Goal: Transaction & Acquisition: Purchase product/service

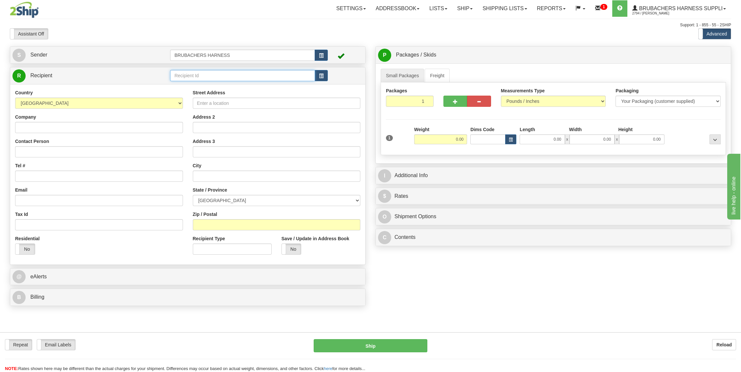
click at [234, 71] on input "text" at bounding box center [242, 75] width 145 height 11
type input "FORBES"
type input "7.00"
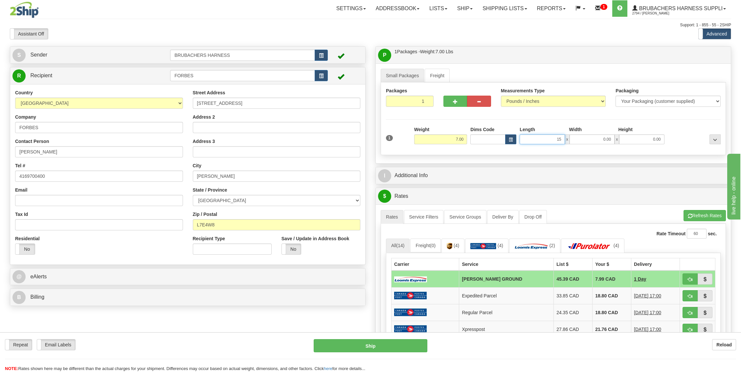
type input "15.00"
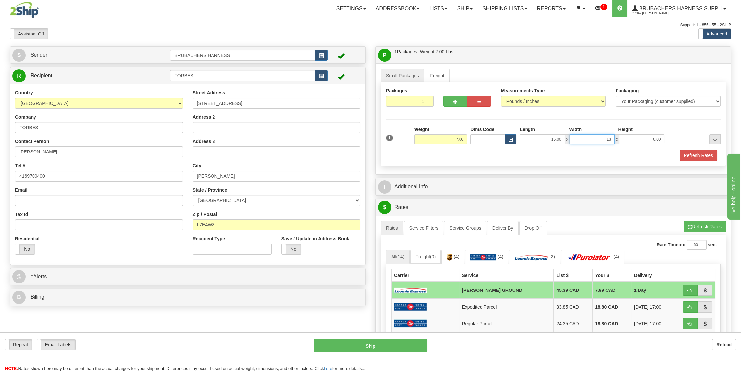
type input "13.00"
type input "12.00"
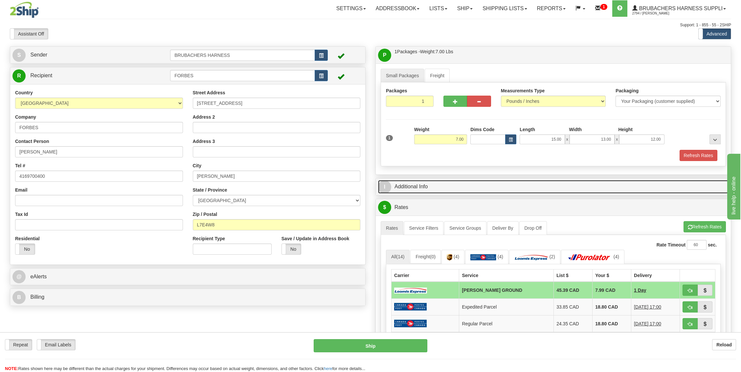
click at [385, 186] on span "I" at bounding box center [384, 186] width 13 height 13
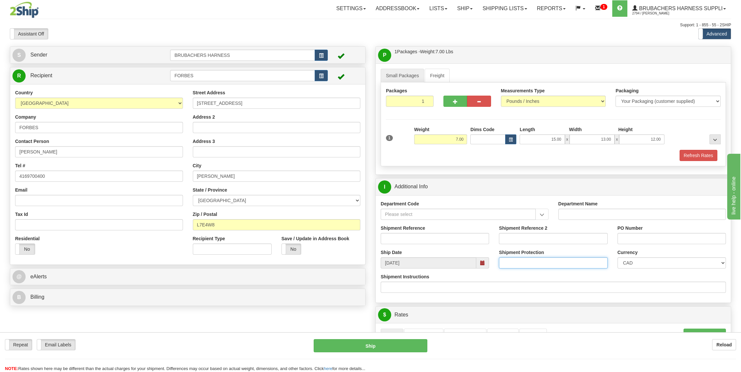
click at [537, 257] on input "Shipment Protection" at bounding box center [553, 262] width 108 height 11
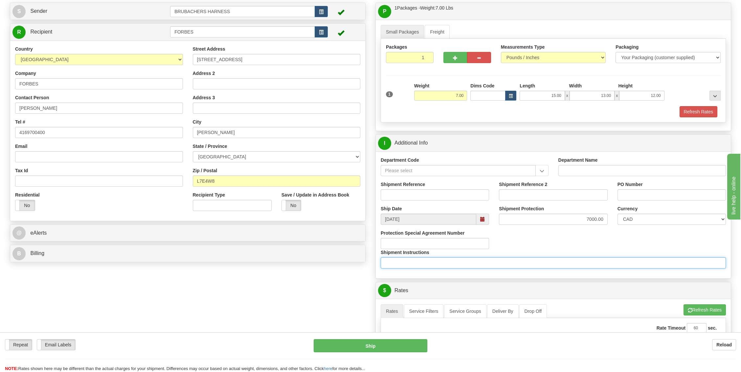
click at [521, 237] on div "Department Code Department Name Shipment Reference Shipment Reference 2 PO Numb…" at bounding box center [553, 214] width 355 height 127
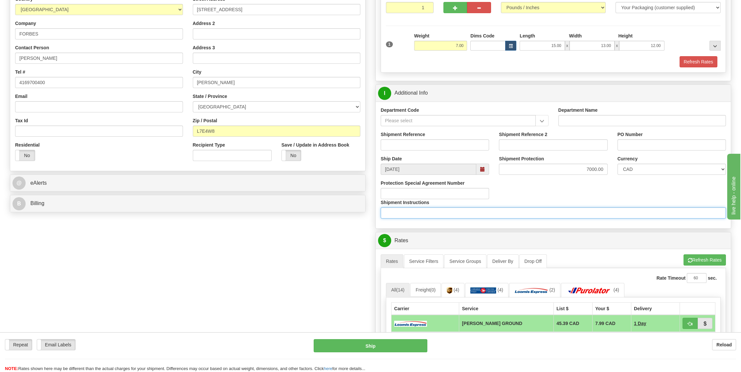
scroll to position [131, 0]
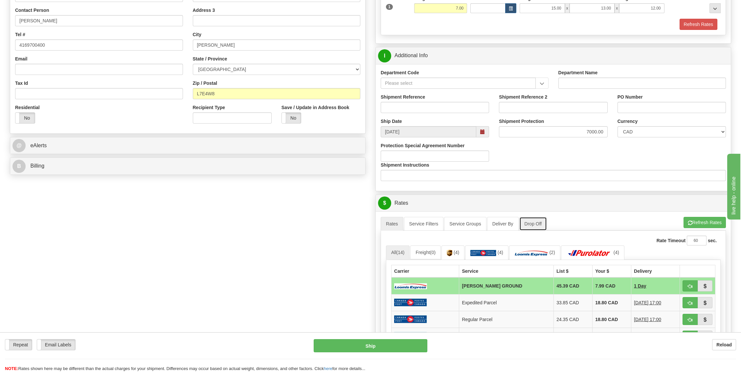
click at [534, 219] on link "Drop Off" at bounding box center [533, 224] width 28 height 14
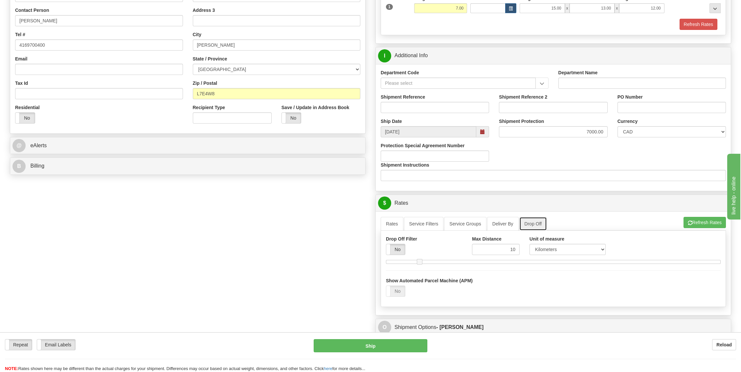
scroll to position [175, 0]
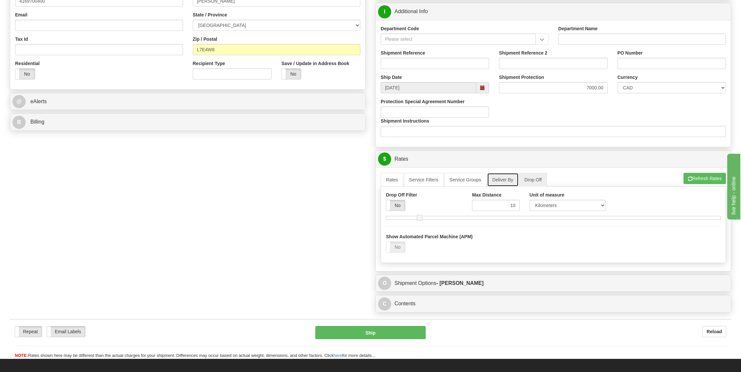
click at [499, 173] on link "Deliver By" at bounding box center [503, 180] width 32 height 14
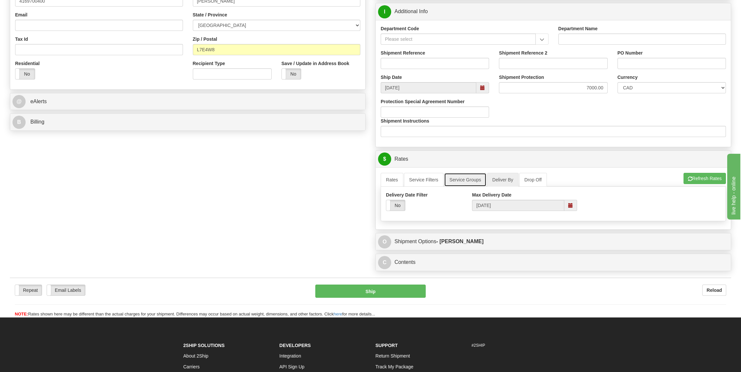
click at [461, 179] on link "Service Groups" at bounding box center [465, 180] width 42 height 14
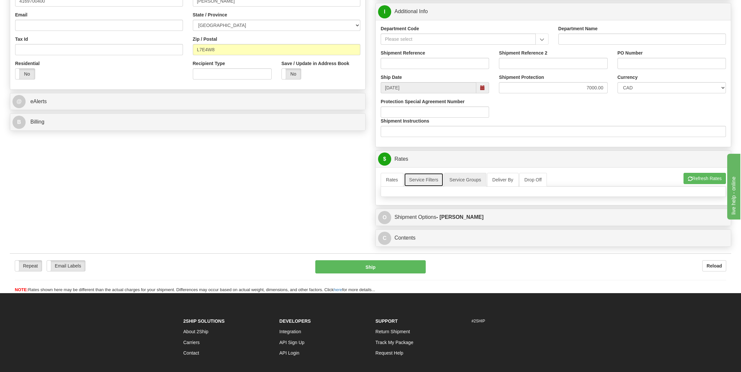
click at [425, 177] on link "Service Filters" at bounding box center [424, 180] width 40 height 14
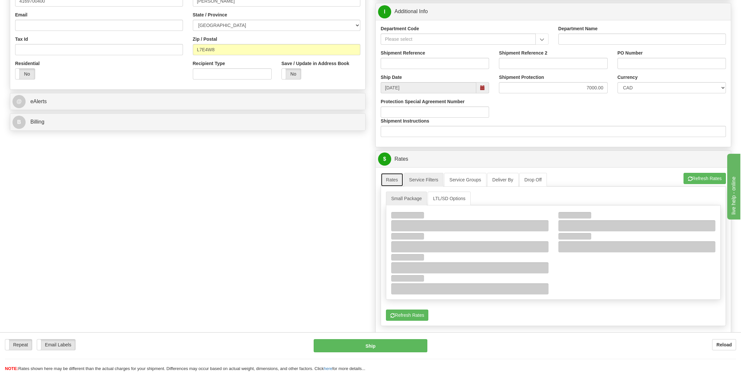
click at [383, 175] on link "Rates" at bounding box center [392, 180] width 23 height 14
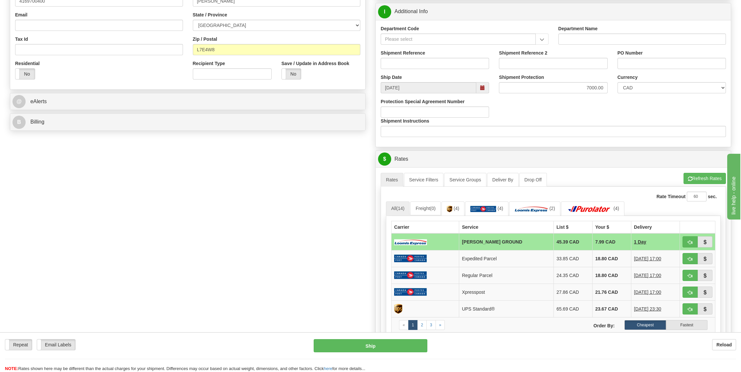
click at [711, 169] on div "A change has been made which could impact your rate estimate. To ensure the est…" at bounding box center [553, 280] width 355 height 226
click at [709, 174] on button "Refresh Rates" at bounding box center [704, 178] width 42 height 11
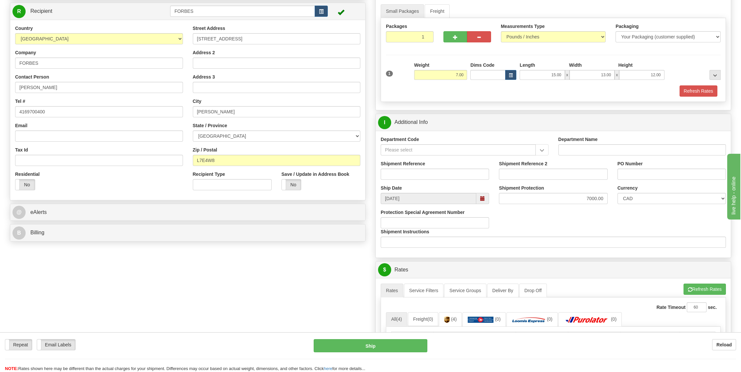
scroll to position [87, 0]
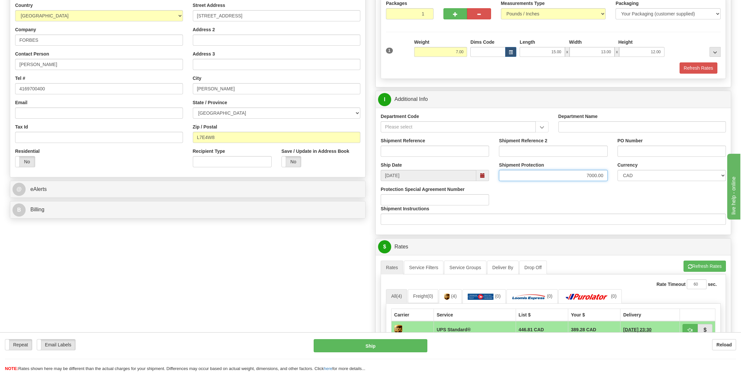
click at [592, 174] on input "7000.00" at bounding box center [553, 175] width 108 height 11
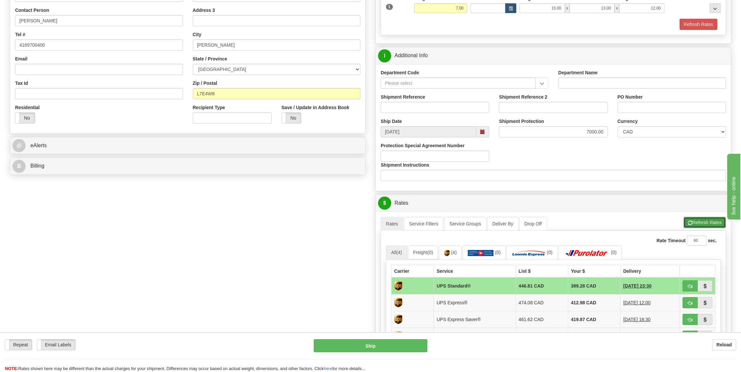
click at [710, 219] on button "Refresh Rates" at bounding box center [704, 222] width 42 height 11
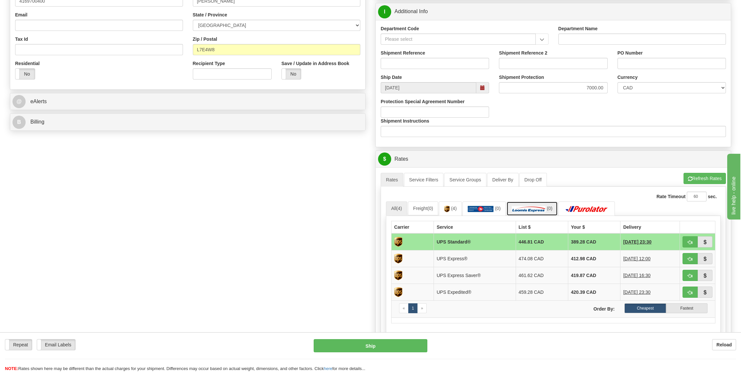
click at [521, 208] on img at bounding box center [529, 209] width 34 height 7
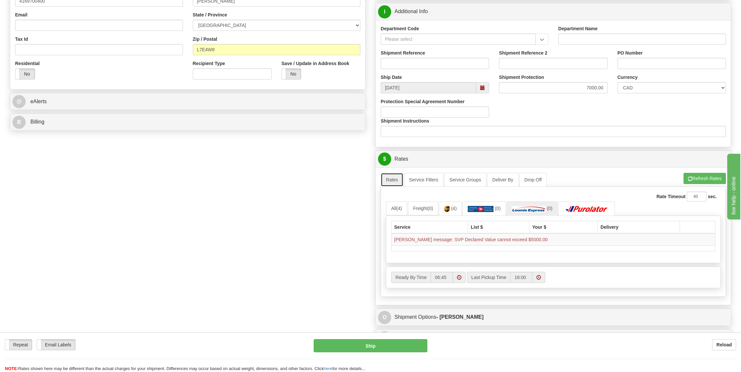
click at [388, 173] on link "Rates" at bounding box center [392, 180] width 23 height 14
click at [390, 178] on link "Rates" at bounding box center [392, 180] width 23 height 14
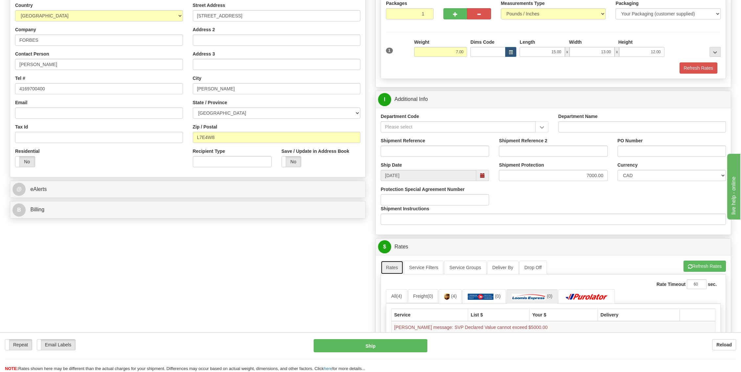
scroll to position [44, 0]
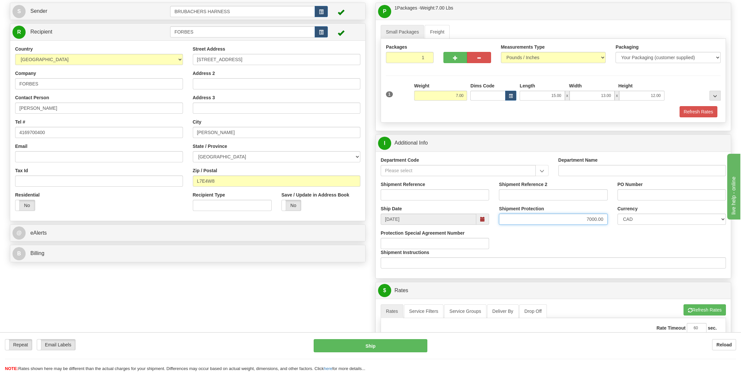
drag, startPoint x: 580, startPoint y: 217, endPoint x: 744, endPoint y: 243, distance: 165.9
click at [740, 243] on html "Training Course Close Toggle navigation Settings Shipping Preferences New Sende…" at bounding box center [370, 142] width 741 height 372
type input "5"
type input "700"
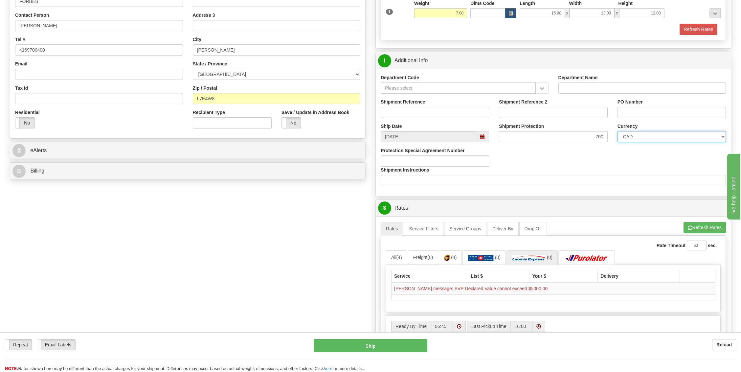
scroll to position [131, 0]
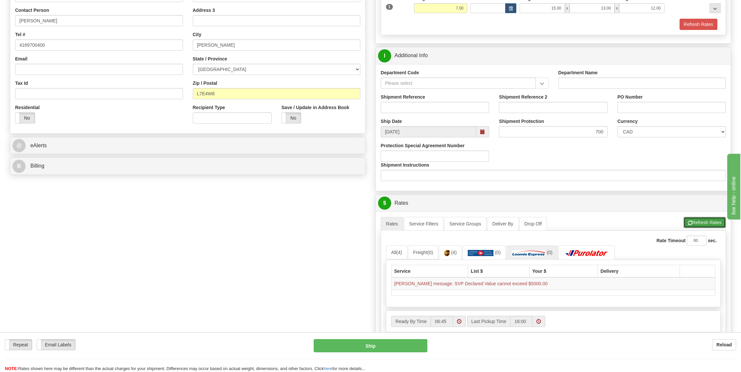
click at [707, 222] on button "Refresh Rates" at bounding box center [704, 222] width 42 height 11
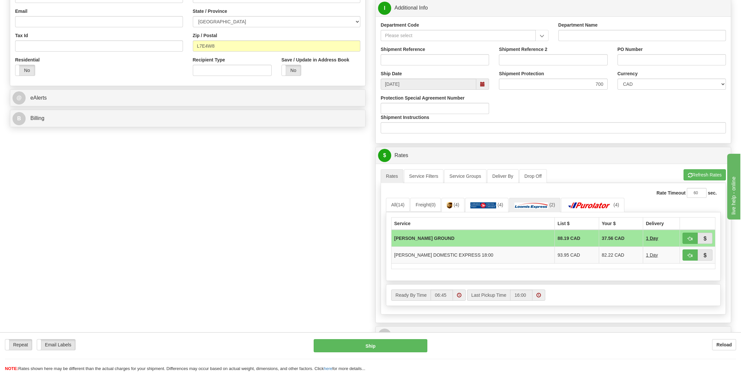
scroll to position [219, 0]
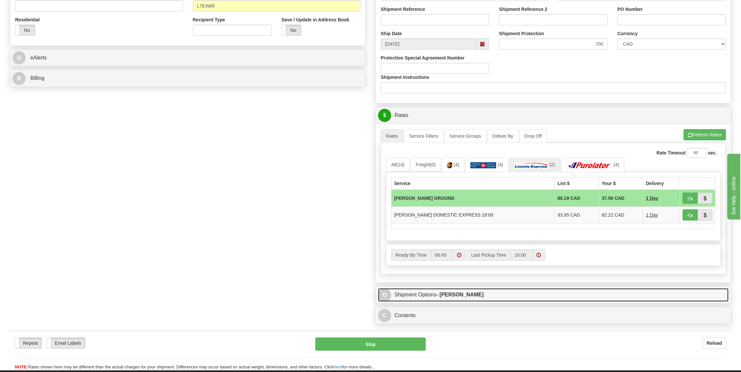
click at [411, 289] on link "O Shipment Options - [PERSON_NAME]" at bounding box center [553, 294] width 350 height 13
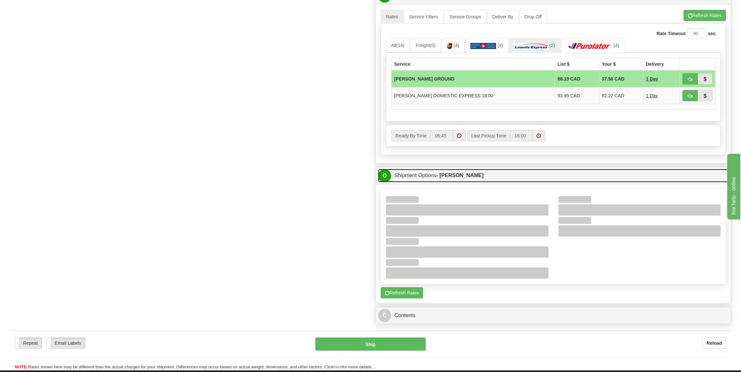
scroll to position [350, 0]
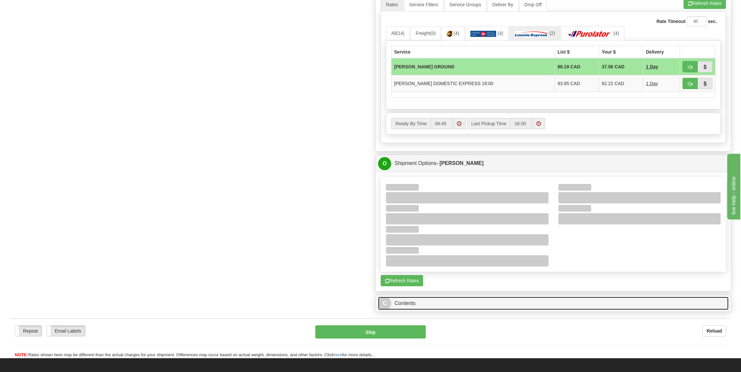
click at [396, 296] on link "C Contents" at bounding box center [553, 302] width 350 height 13
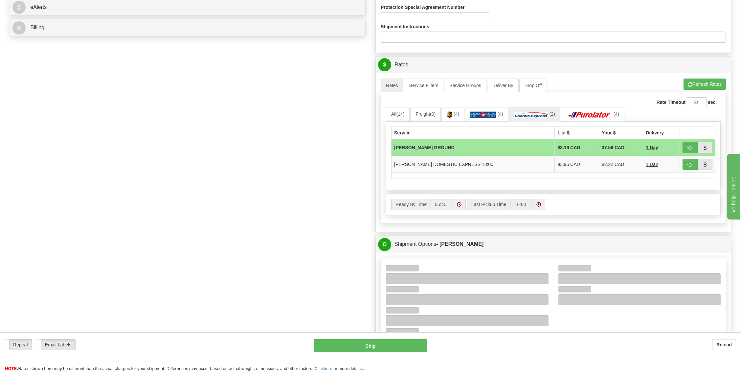
scroll to position [262, 0]
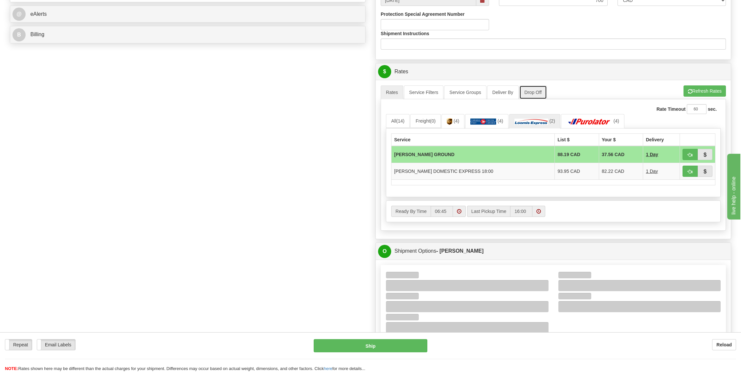
click at [543, 92] on link "Drop Off" at bounding box center [533, 92] width 28 height 14
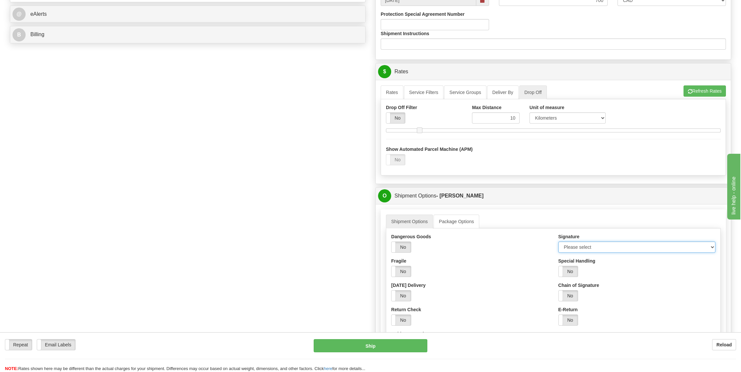
click at [625, 247] on select "Please select No Signature Required Signature Required Adult Signature" at bounding box center [636, 246] width 157 height 11
select select "1"
click at [558, 241] on select "Please select No Signature Required Signature Required Adult Signature" at bounding box center [636, 246] width 157 height 11
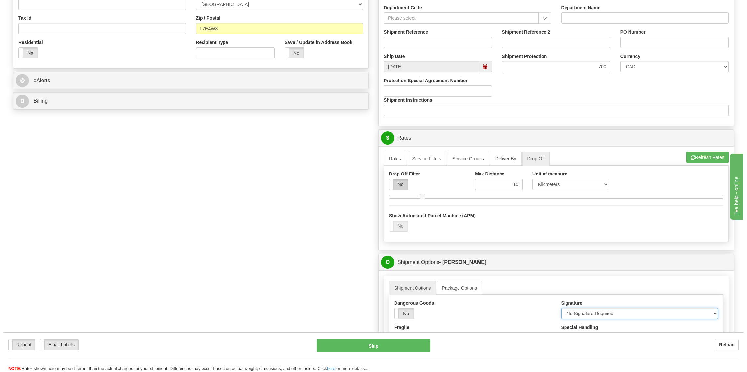
scroll to position [219, 0]
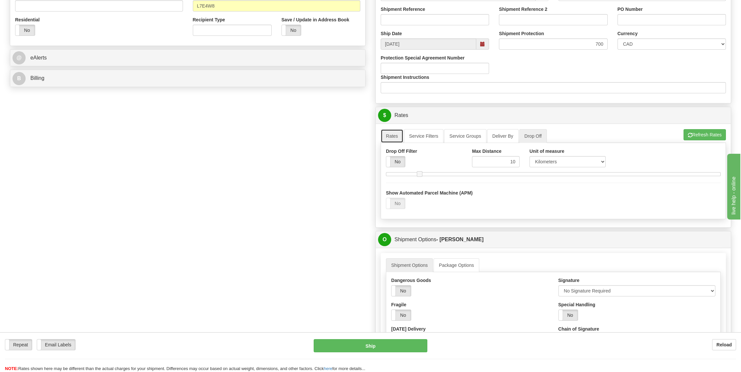
click at [391, 135] on link "Rates" at bounding box center [392, 136] width 23 height 14
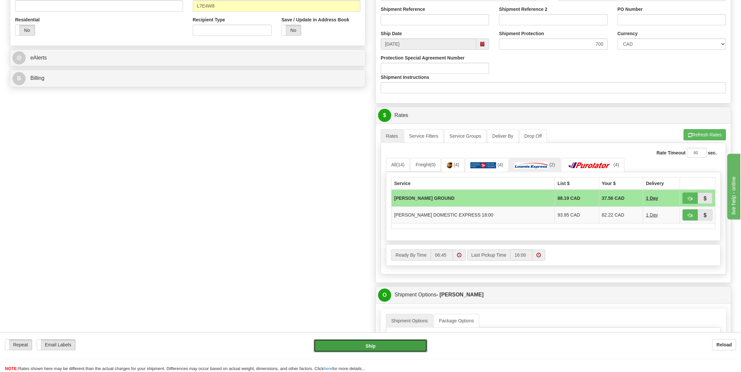
click at [381, 351] on button "Ship" at bounding box center [371, 345] width 114 height 13
type input "DD"
